Goal: Task Accomplishment & Management: Complete application form

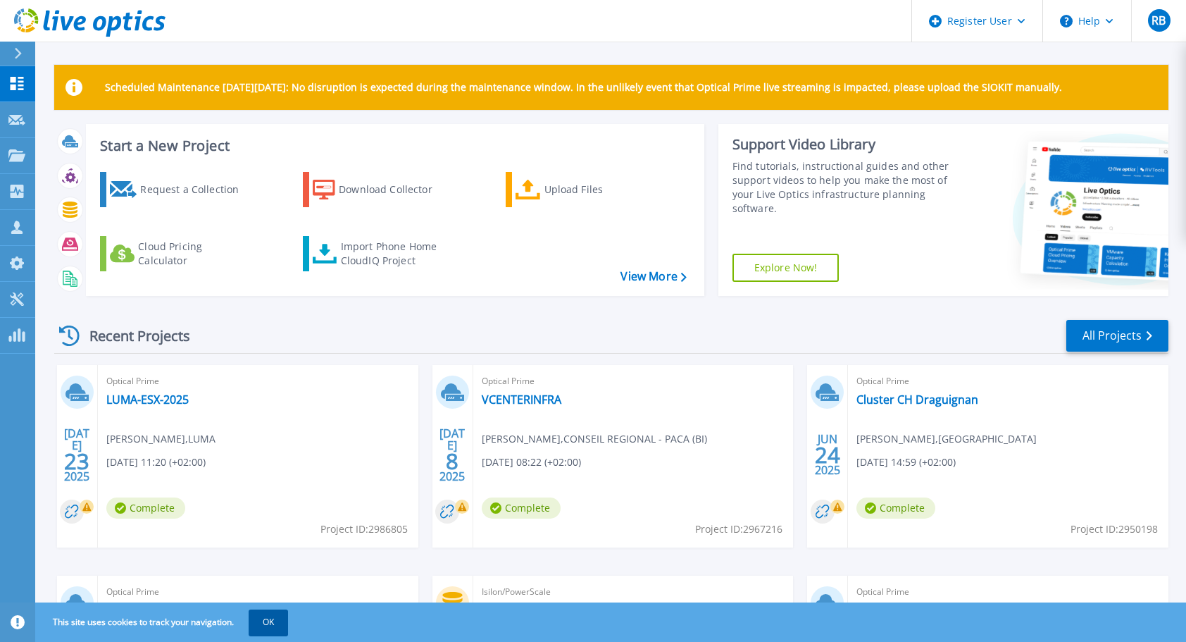
click at [279, 614] on button "OK" at bounding box center [268, 621] width 39 height 25
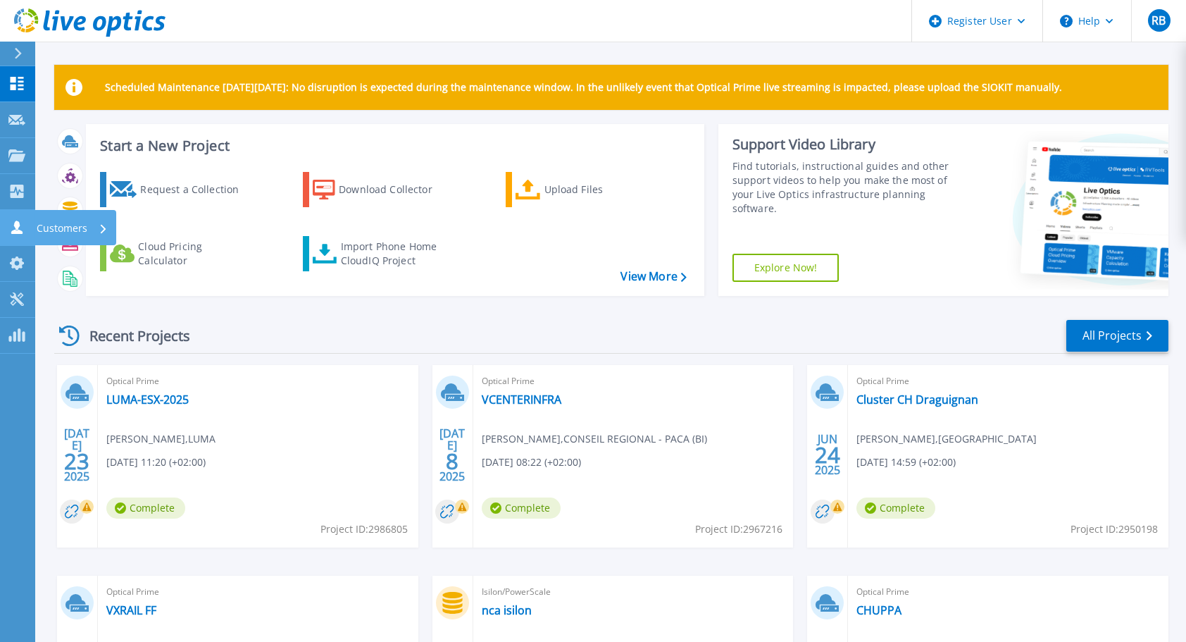
click at [56, 225] on p "Customers" at bounding box center [62, 228] width 51 height 37
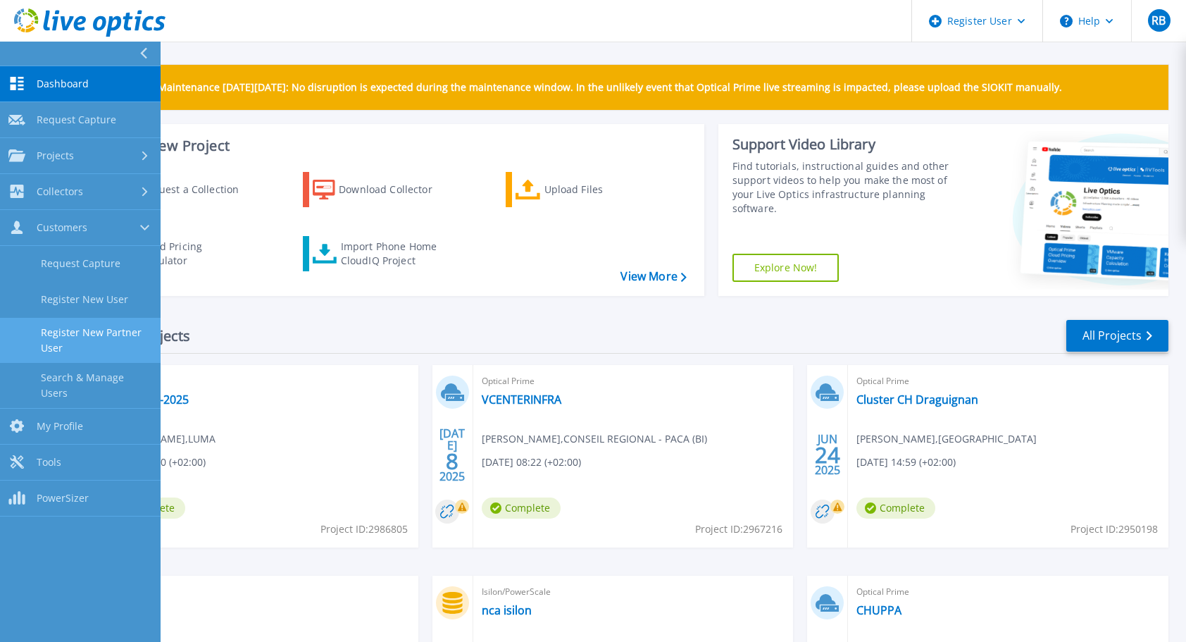
click at [73, 332] on link "Register New Partner User" at bounding box center [80, 340] width 161 height 45
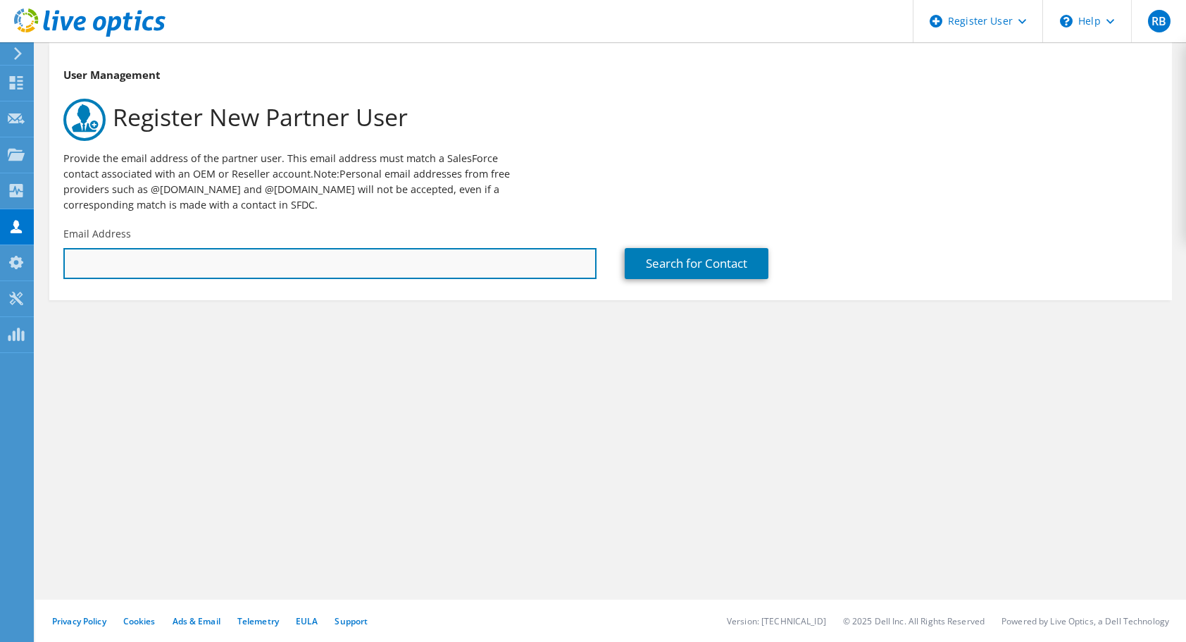
click at [206, 261] on input "text" at bounding box center [329, 263] width 533 height 31
paste input "Geoffroy DESSEMON <geoffroy.dessemon@cowigo.fr>"
drag, startPoint x: 177, startPoint y: 263, endPoint x: 31, endPoint y: 242, distance: 148.0
click at [31, 242] on div "RB Dell User Romain Bartalucci Romain.Bartalucci@dell.com Dell My Profile Log O…" at bounding box center [593, 321] width 1186 height 642
click at [289, 269] on input "geoffroy.dessemon@cowigo.fr>" at bounding box center [329, 263] width 533 height 31
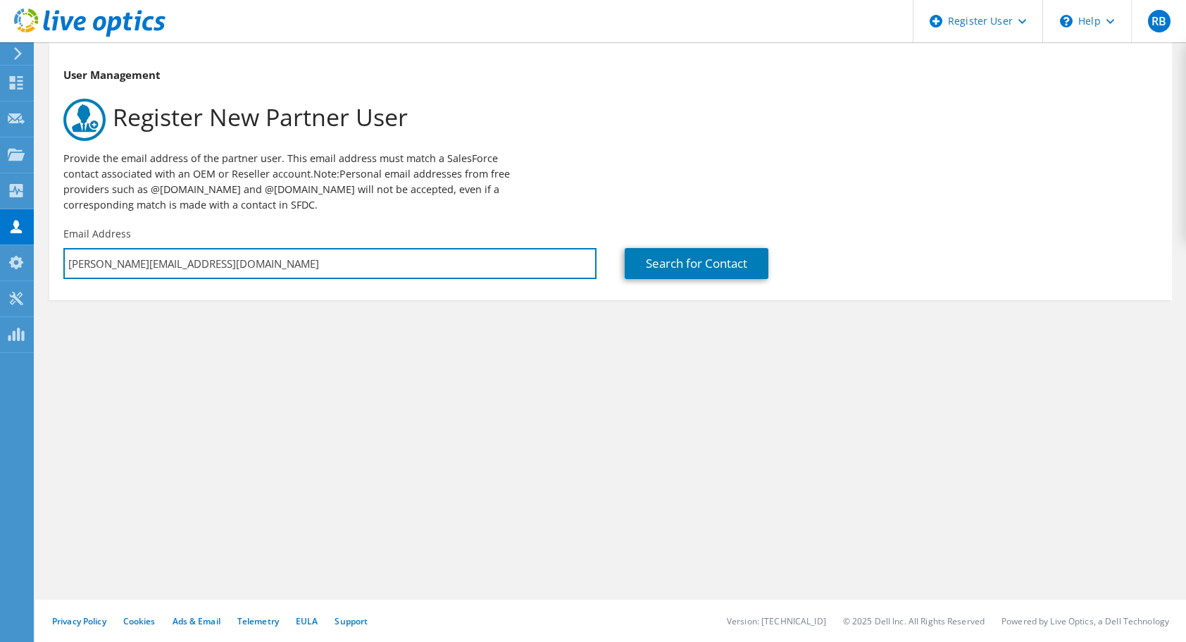
type input "[PERSON_NAME][EMAIL_ADDRESS][DOMAIN_NAME]"
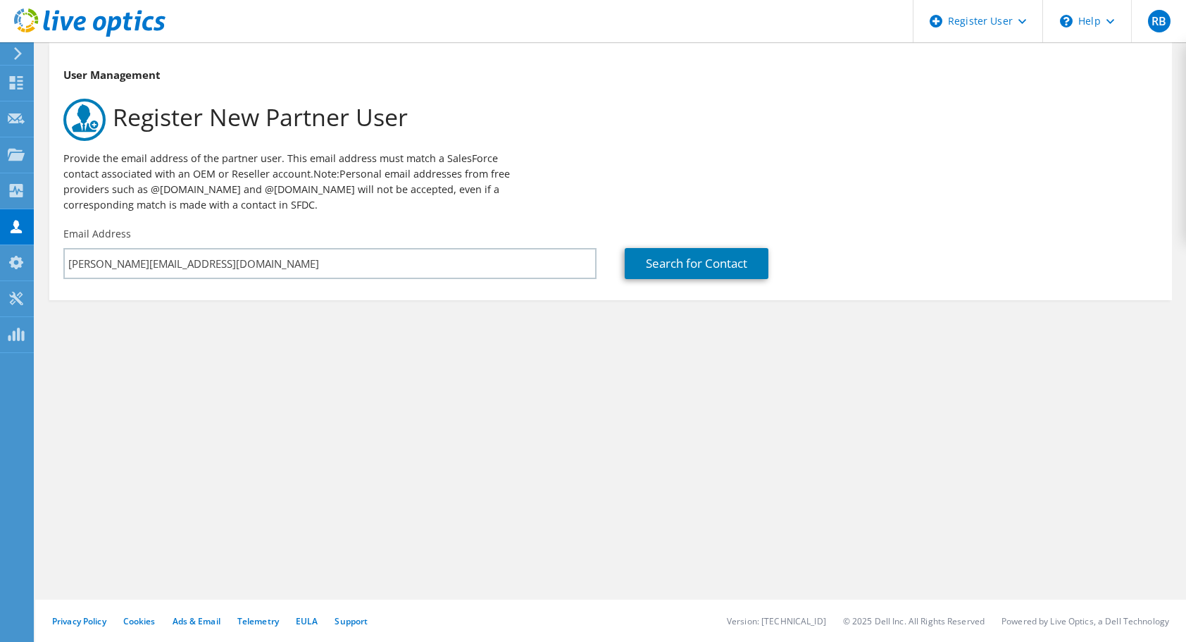
click at [651, 247] on div "Search for Contact" at bounding box center [891, 253] width 561 height 66
click at [659, 255] on link "Search for Contact" at bounding box center [697, 263] width 144 height 31
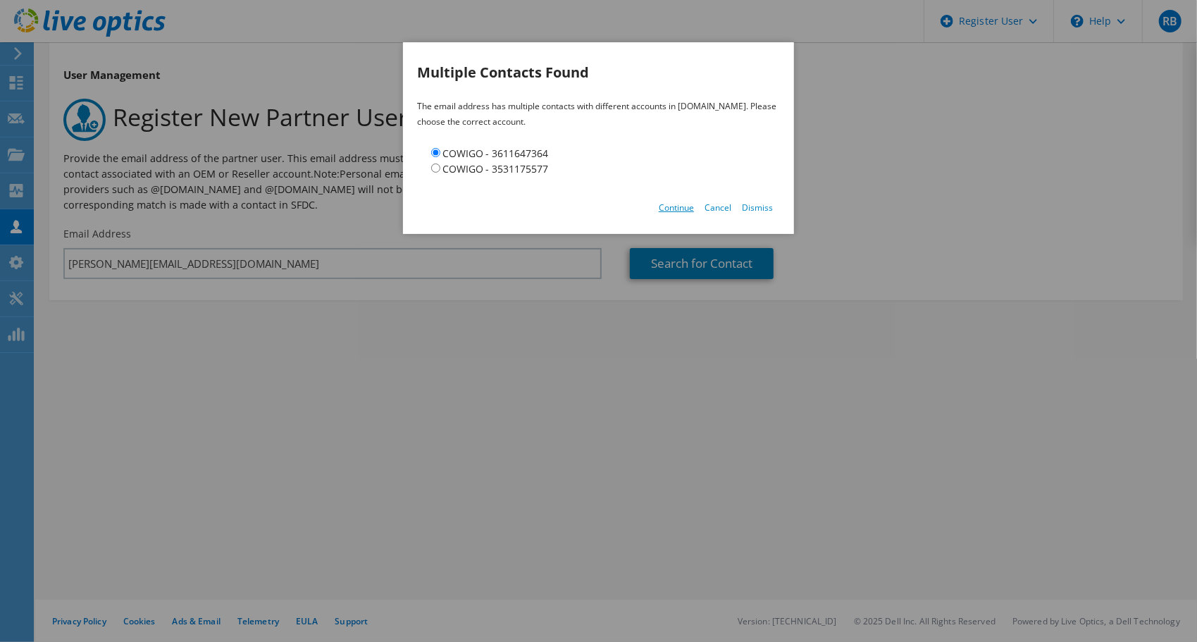
click at [671, 211] on link "Continue" at bounding box center [676, 207] width 35 height 12
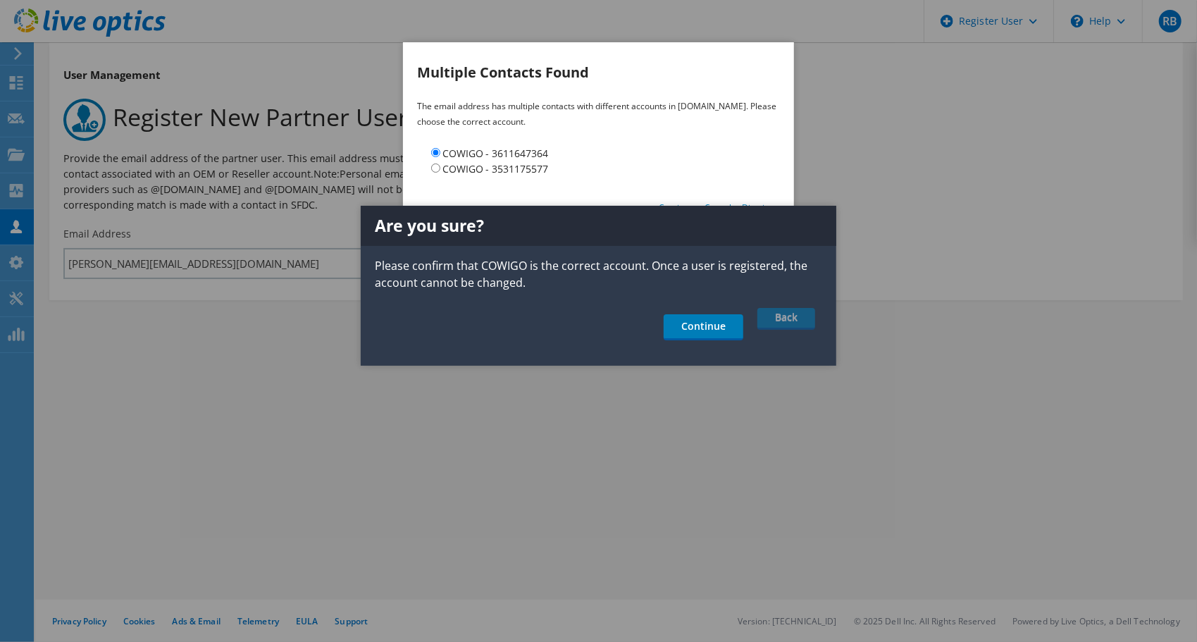
click at [699, 177] on li "COWIGO - 3531175577" at bounding box center [605, 169] width 349 height 15
click at [784, 316] on link "Back" at bounding box center [786, 319] width 58 height 22
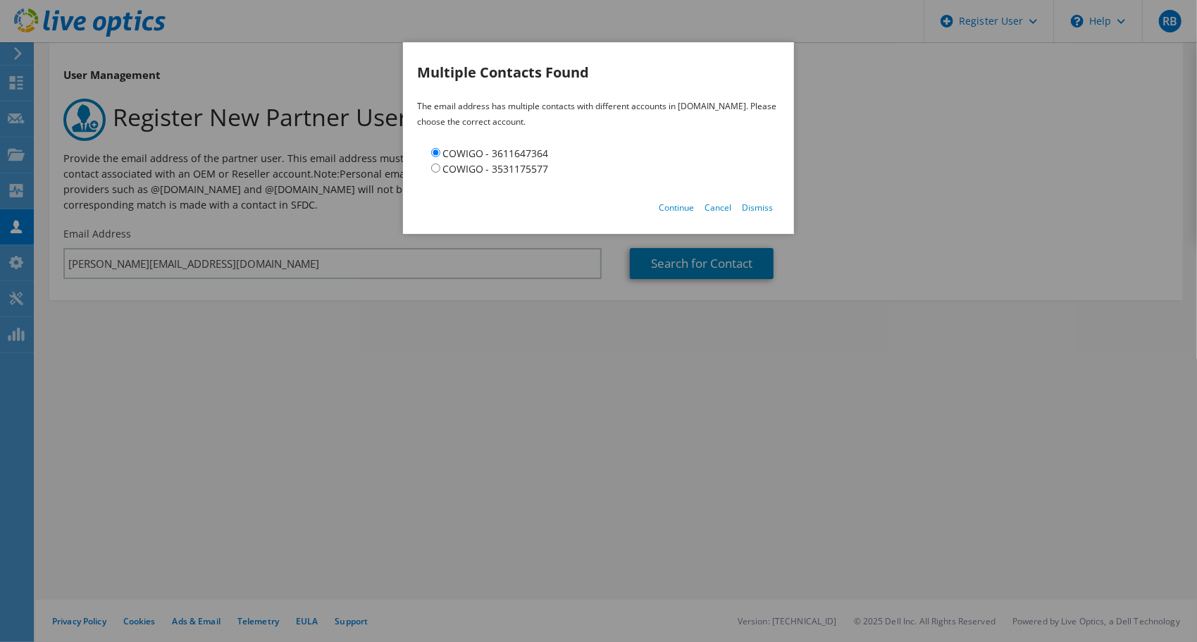
click at [516, 156] on label "- 3611647364" at bounding box center [516, 152] width 63 height 13
copy label "3611647364"
click at [504, 170] on label "- 3531175577" at bounding box center [516, 168] width 63 height 13
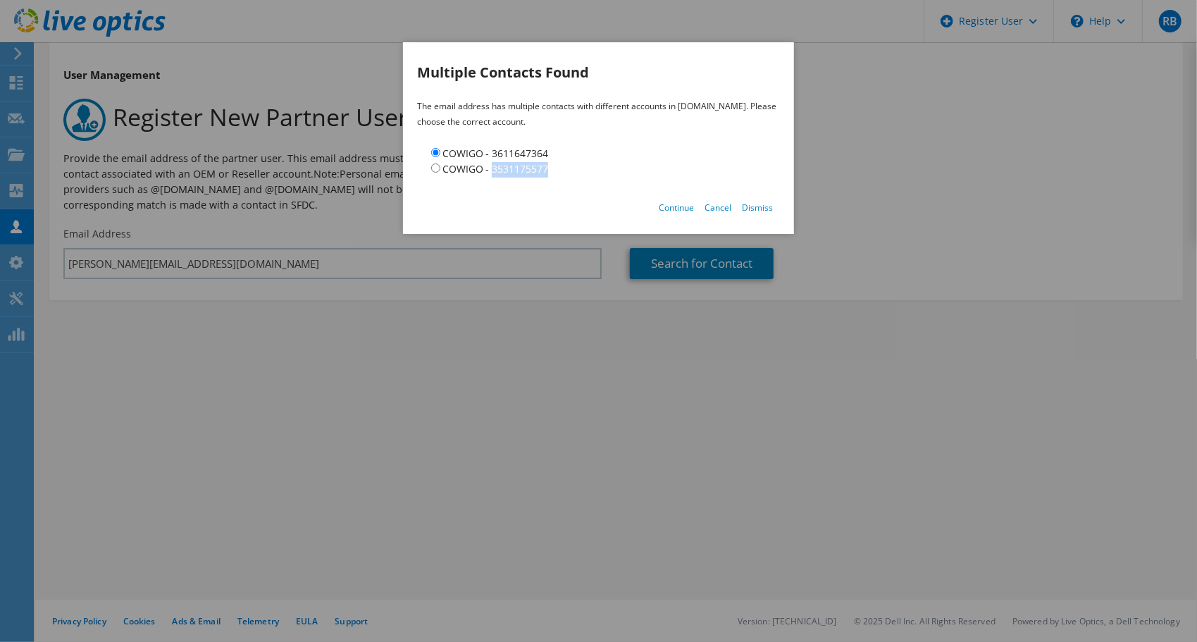
copy label "3531175577"
click at [431, 167] on input "COWIGO" at bounding box center [435, 167] width 9 height 9
radio input "true"
click at [674, 209] on link "Continue" at bounding box center [676, 207] width 35 height 12
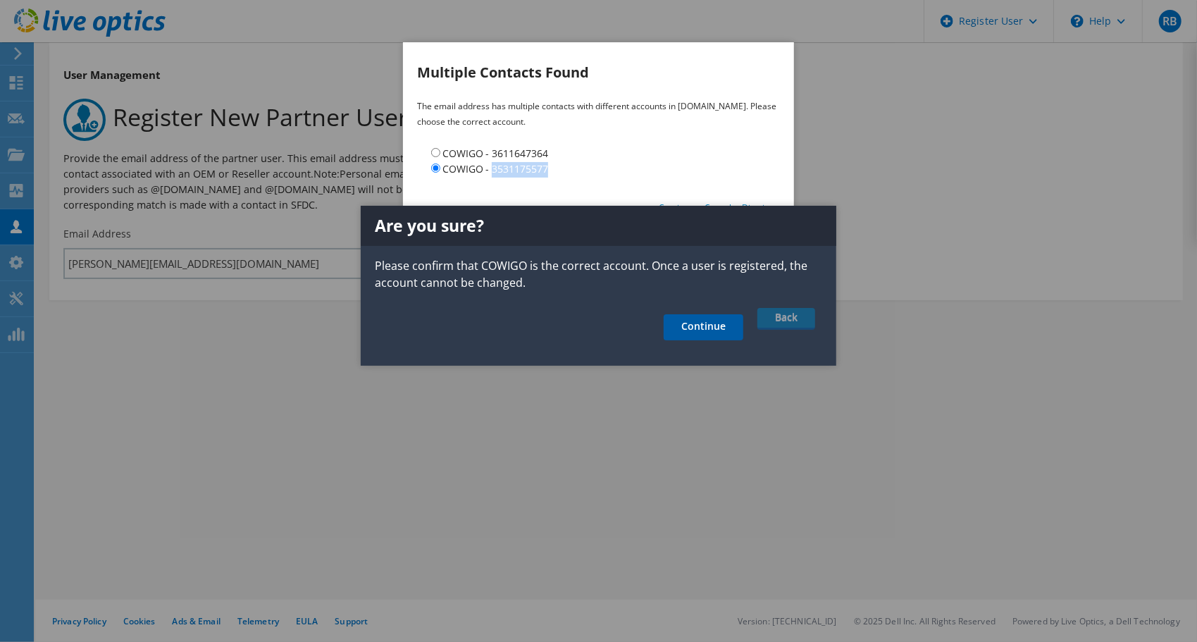
click at [690, 329] on link "Continue" at bounding box center [703, 327] width 80 height 26
type input "[PERSON_NAME]"
type input "DESSEMON"
type input "COWIGO : undefined"
type input "[GEOGRAPHIC_DATA]"
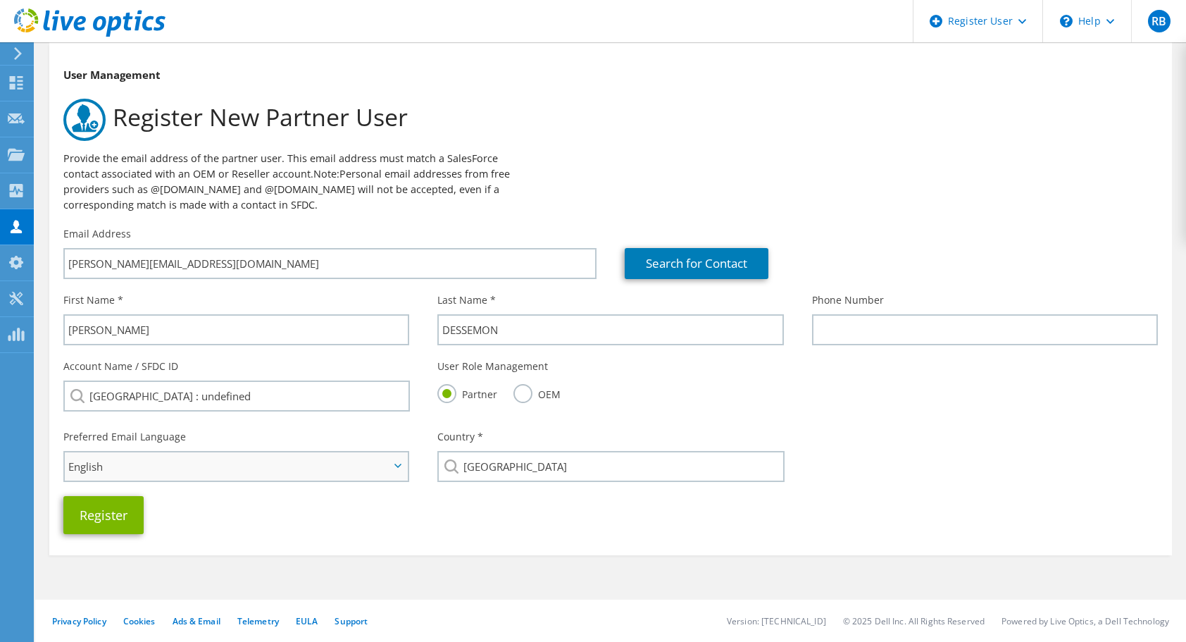
click at [232, 463] on span "English" at bounding box center [228, 466] width 321 height 17
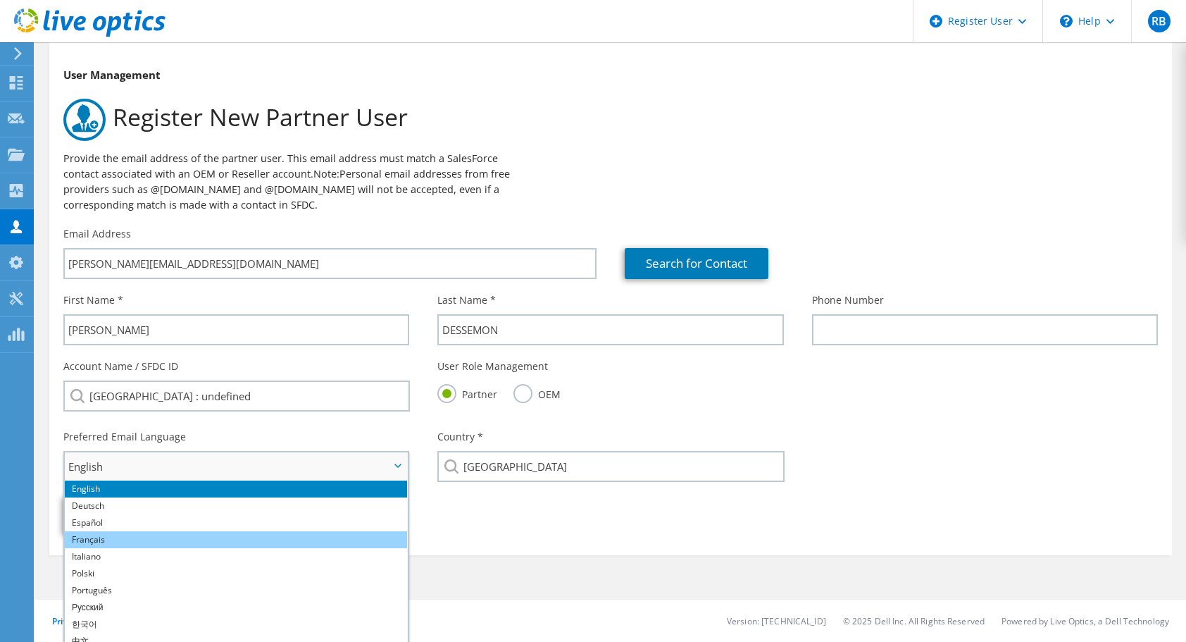
click at [133, 536] on li "Français" at bounding box center [236, 539] width 342 height 17
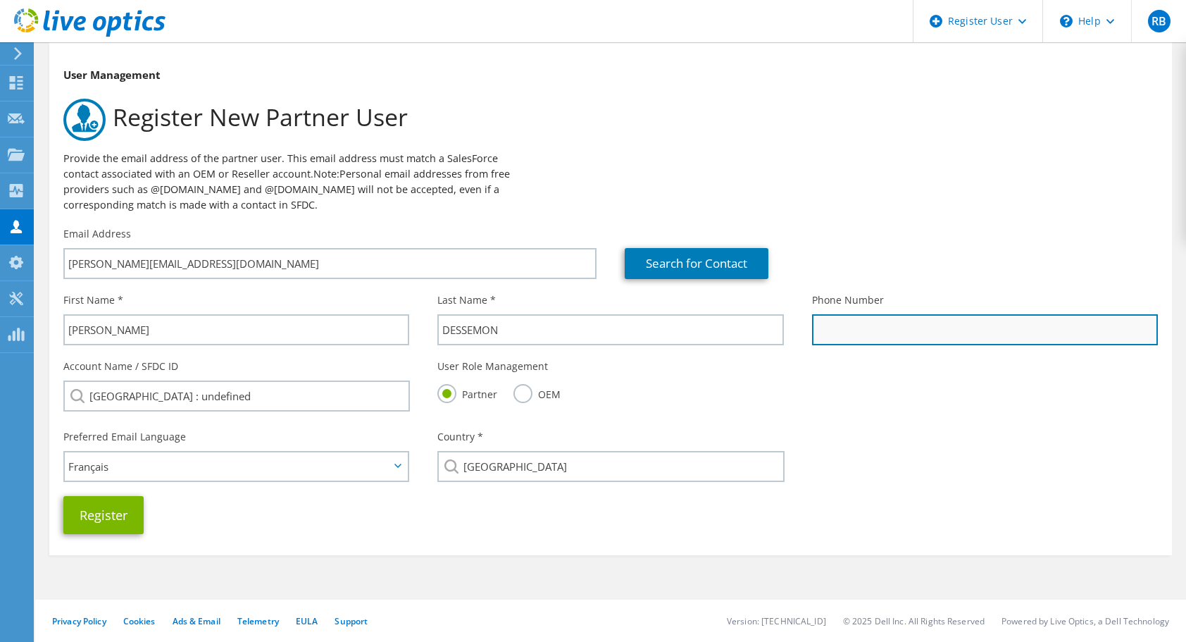
click at [841, 338] on input "text" at bounding box center [985, 329] width 346 height 31
paste input "06 07 80 33 12"
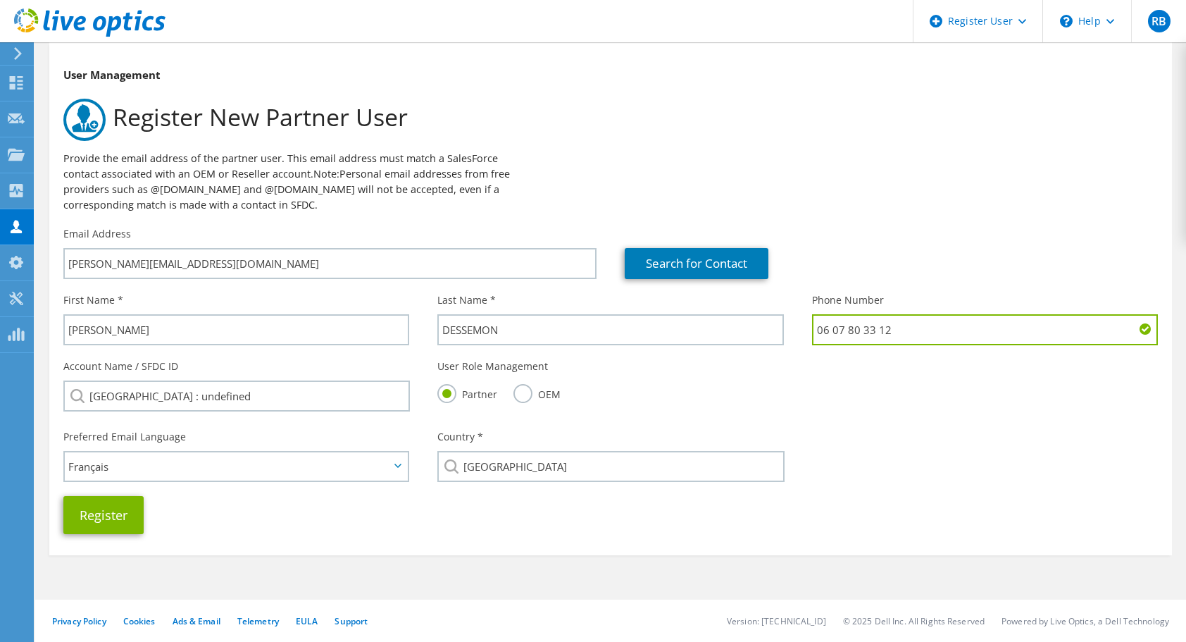
type input "06 07 80 33 12"
click at [856, 239] on div "Search for Contact" at bounding box center [891, 253] width 561 height 66
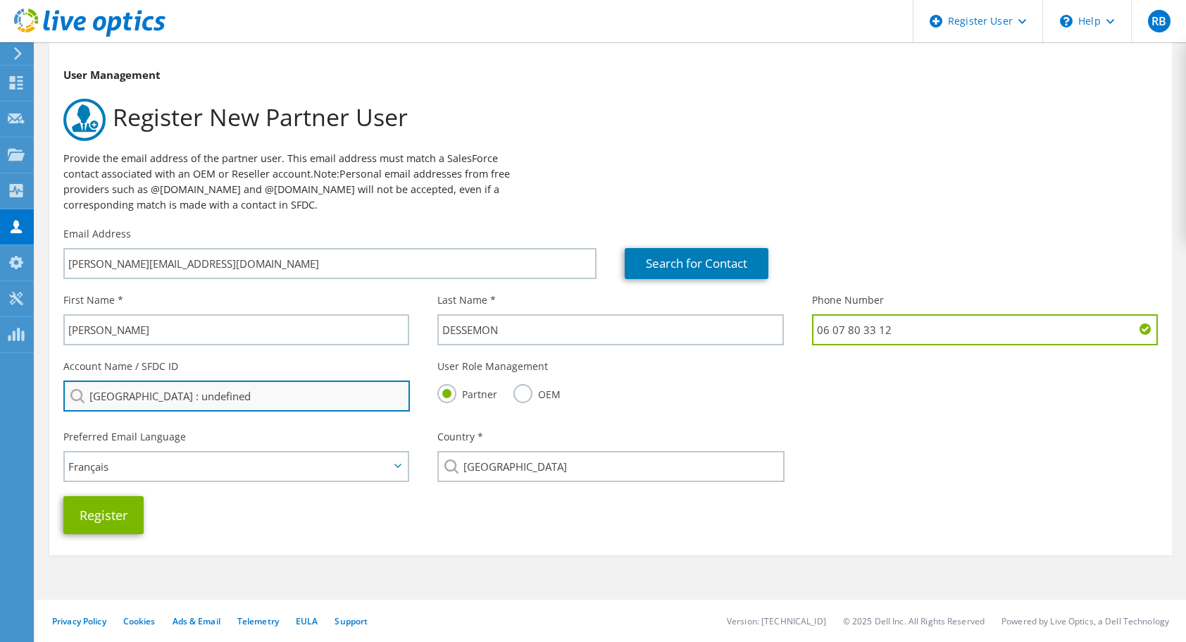
click at [165, 399] on input "COWIGO : undefined" at bounding box center [236, 395] width 347 height 31
drag, startPoint x: 131, startPoint y: 400, endPoint x: 240, endPoint y: 439, distance: 116.1
click at [240, 439] on div "First Name * Geoffroy Last Name * DESSEMON Phone Number 06 07 80 33 12 Partner …" at bounding box center [610, 413] width 1123 height 255
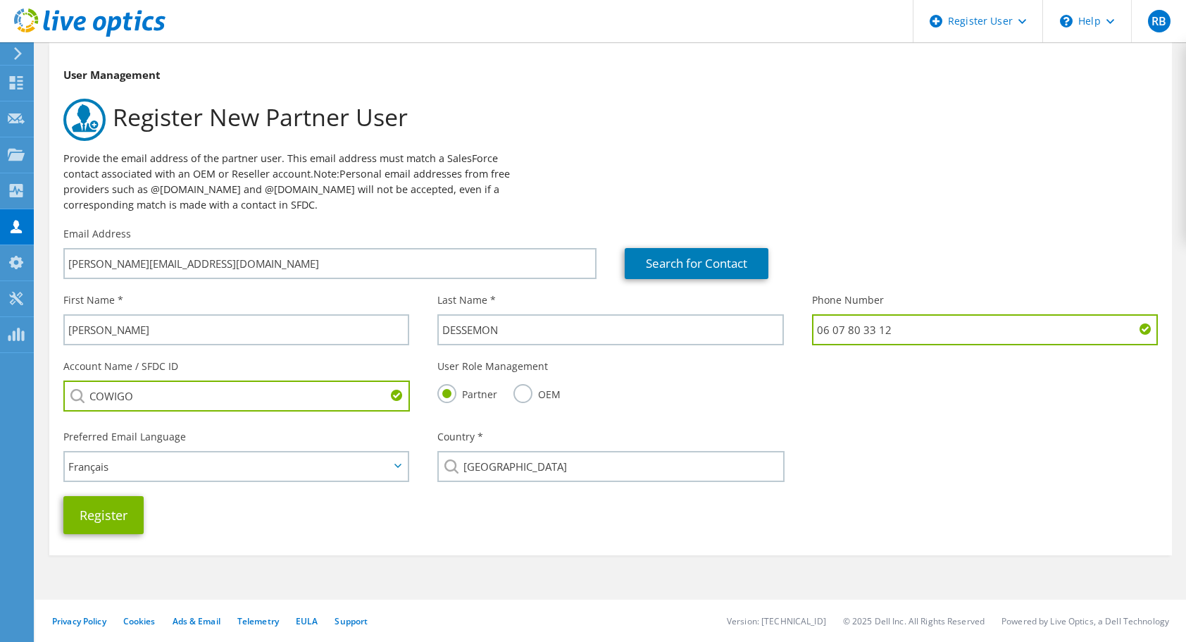
click at [206, 389] on input "COWIGO" at bounding box center [236, 395] width 347 height 31
click at [161, 414] on li "COWIGO : 3531175577" at bounding box center [144, 405] width 162 height 17
type input "COWIGO : 3531175577"
click at [90, 517] on button "Register" at bounding box center [103, 515] width 80 height 38
